Goal: Entertainment & Leisure: Browse casually

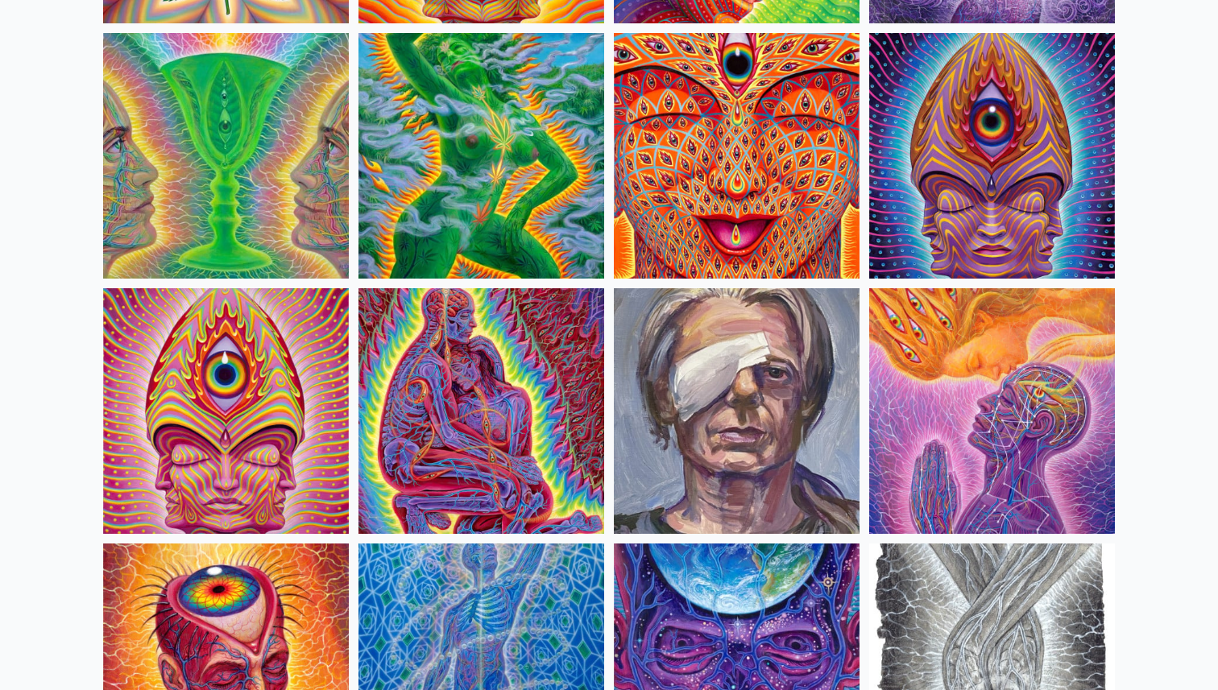
scroll to position [3929, 0]
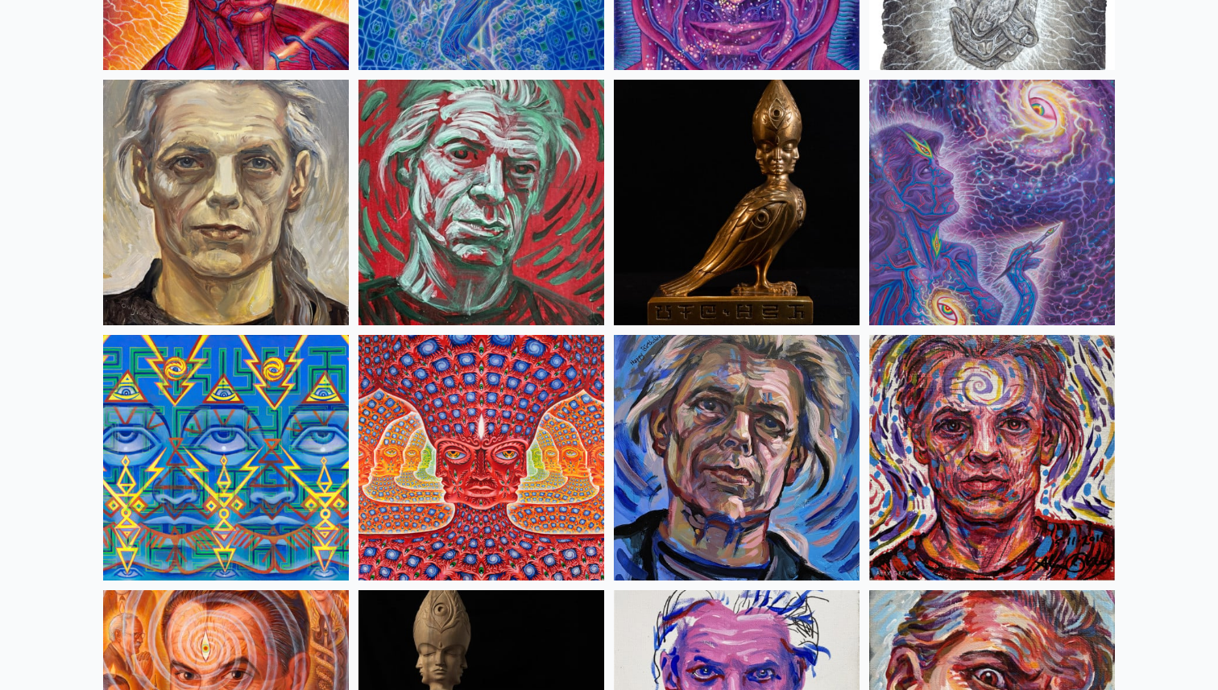
click at [469, 436] on img at bounding box center [481, 458] width 246 height 246
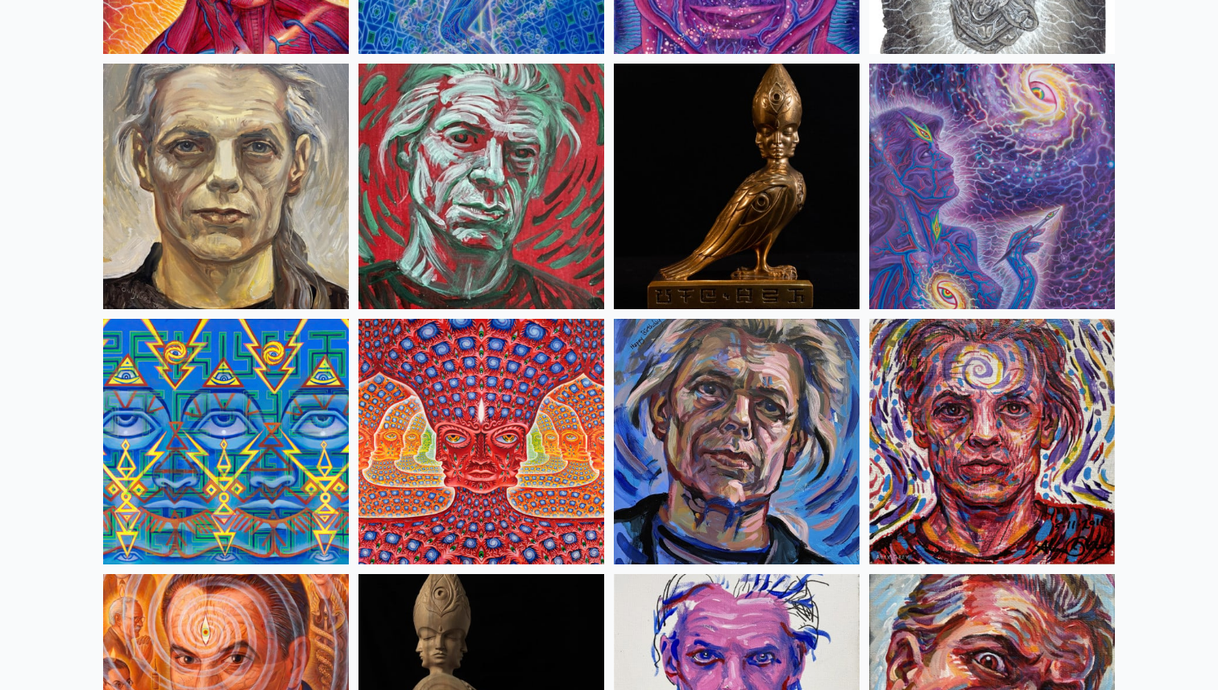
click at [481, 411] on img at bounding box center [481, 442] width 246 height 246
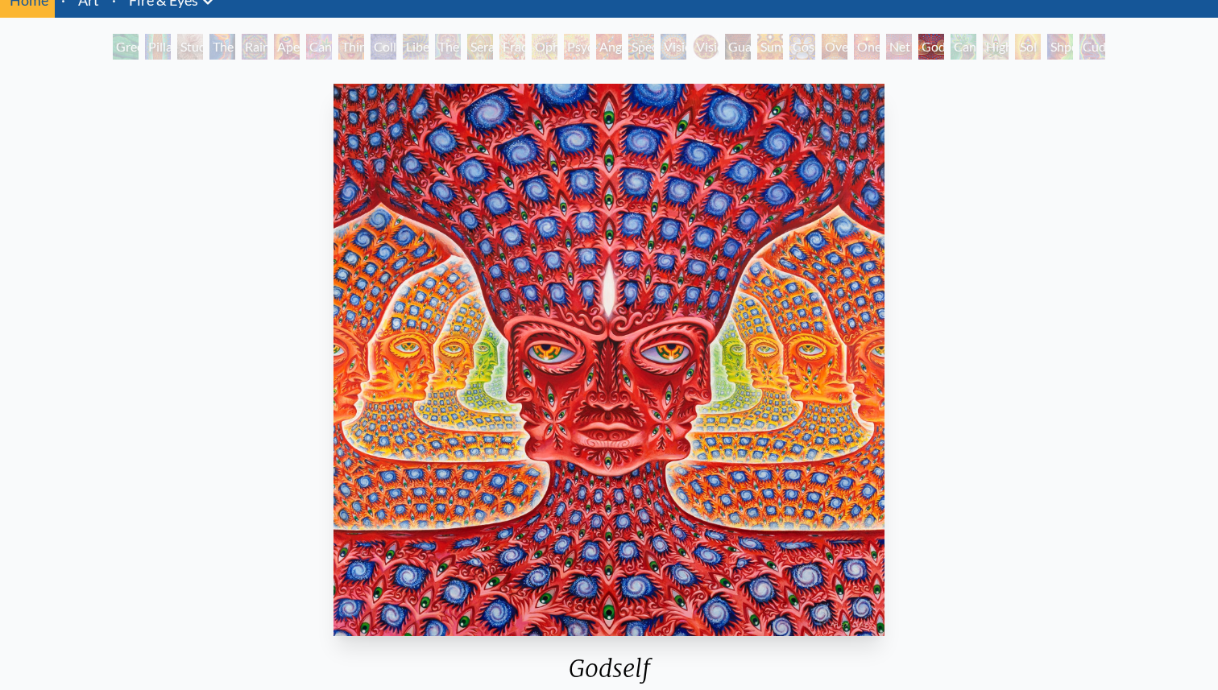
scroll to position [198, 0]
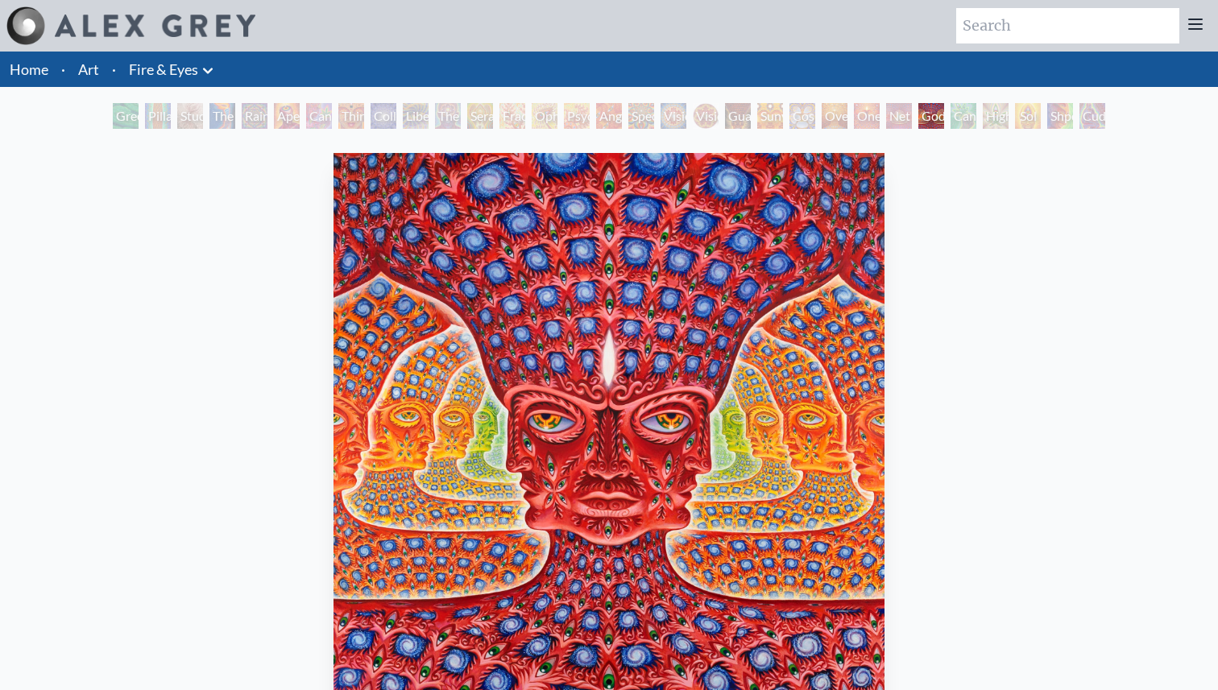
click at [342, 297] on img "26 / 31" at bounding box center [608, 429] width 551 height 552
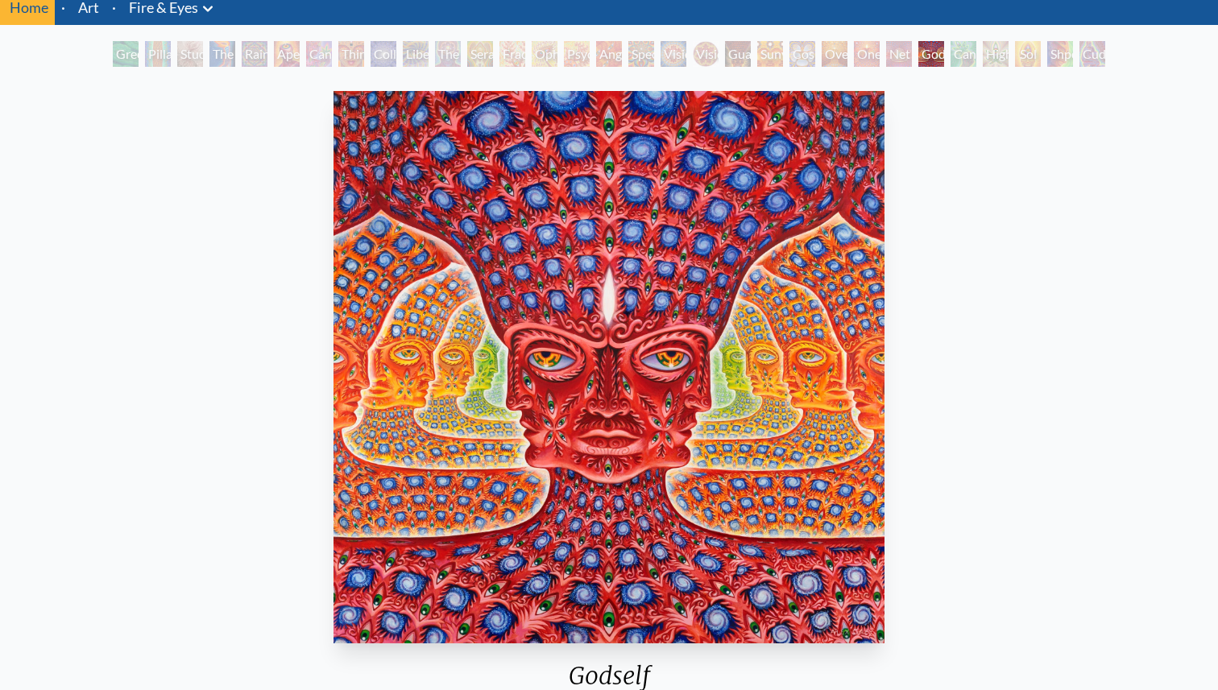
scroll to position [69, 0]
